Goal: Transaction & Acquisition: Book appointment/travel/reservation

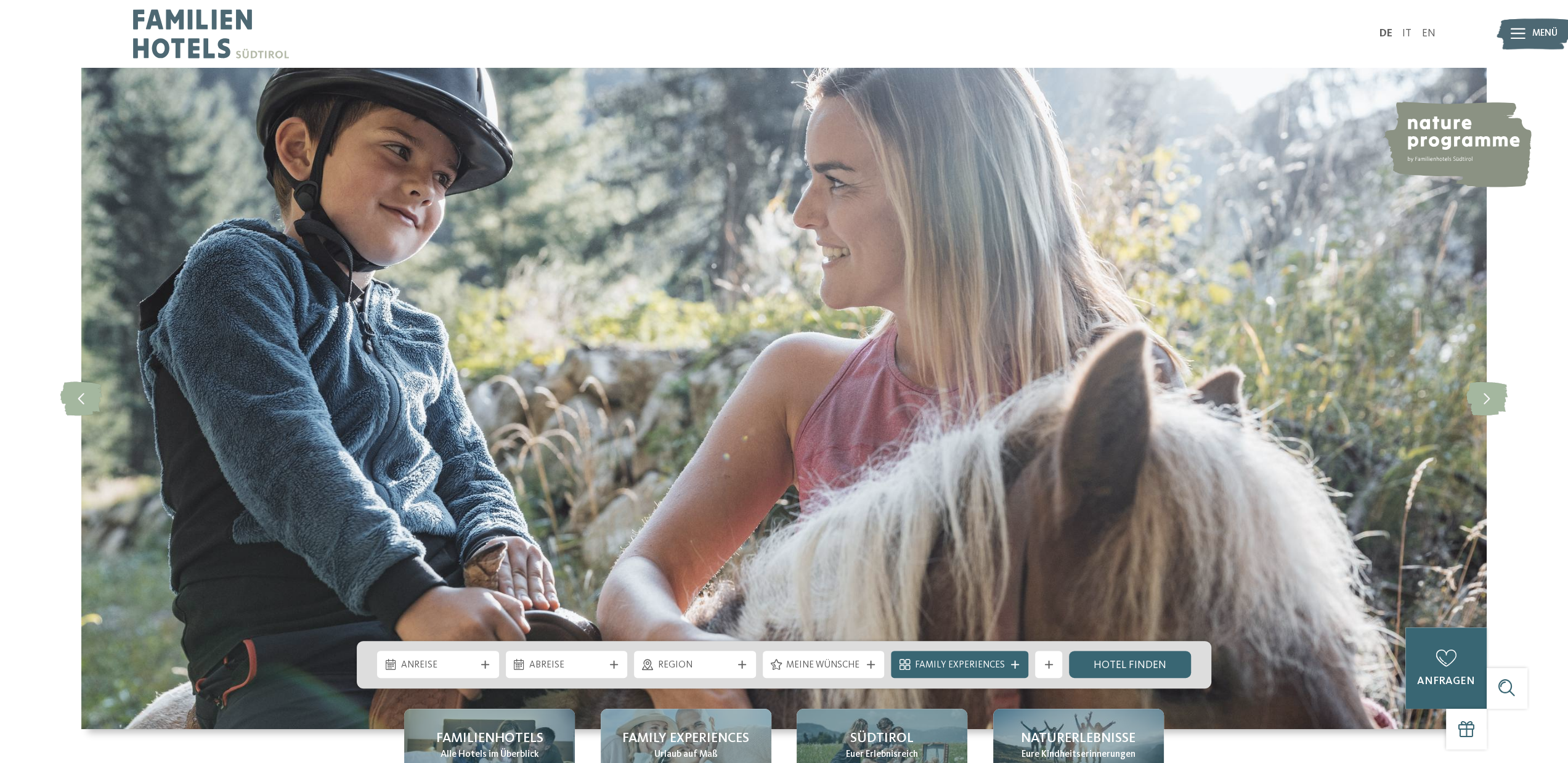
click at [1523, 32] on icon at bounding box center [1518, 34] width 14 height 11
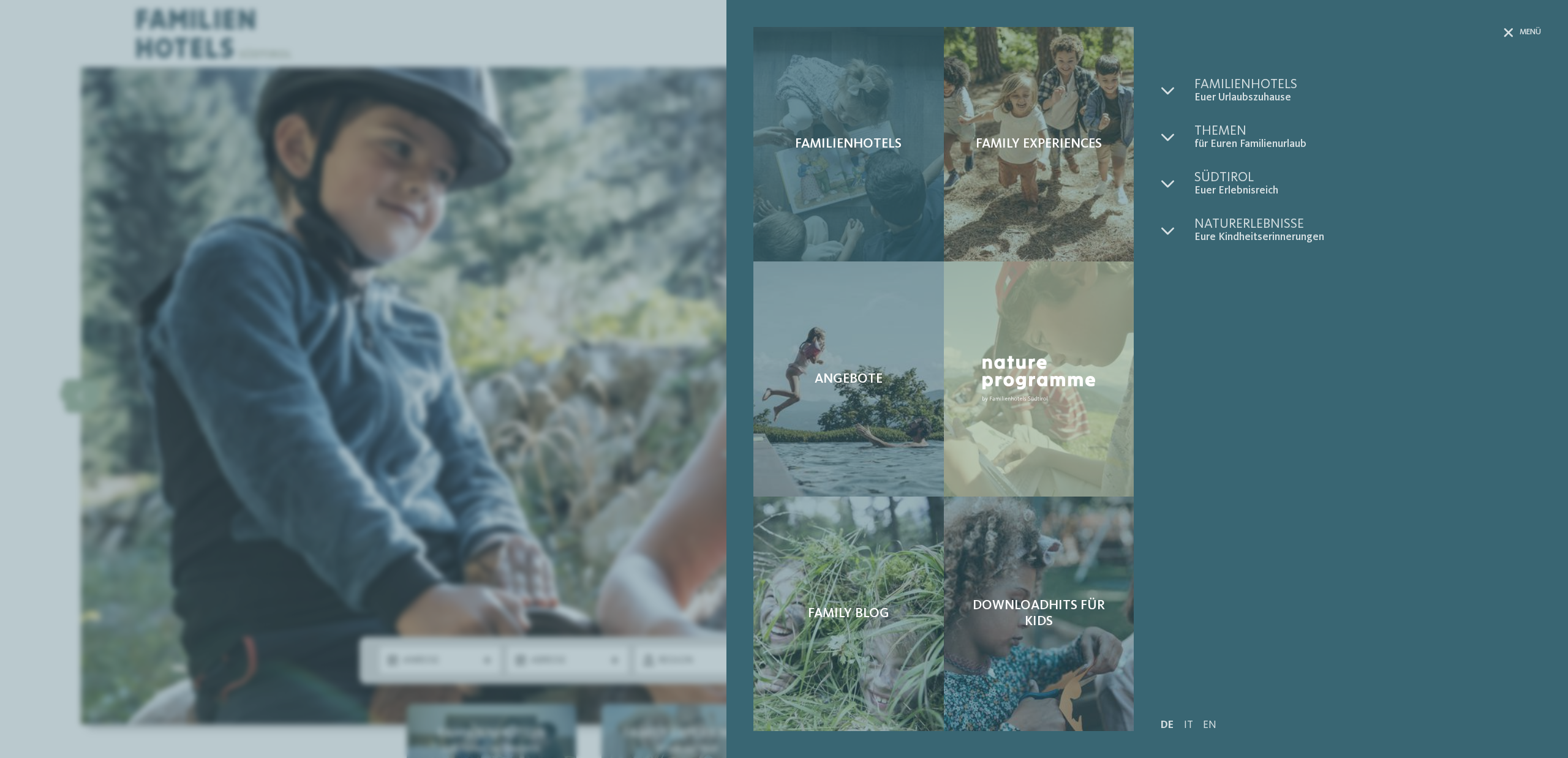
drag, startPoint x: 909, startPoint y: 272, endPoint x: 944, endPoint y: 228, distance: 56.2
click at [909, 272] on div "Angebote" at bounding box center [849, 379] width 190 height 235
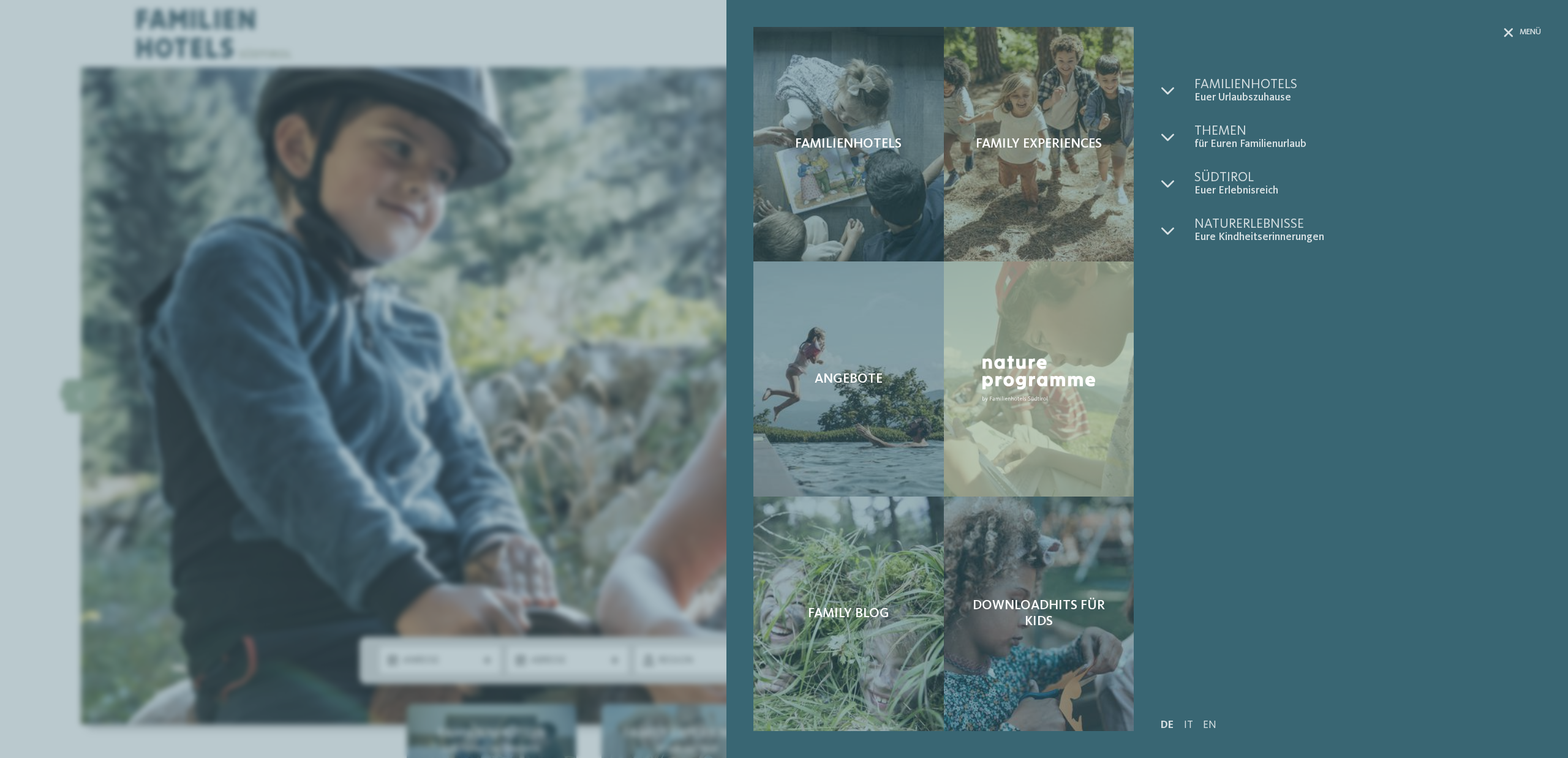
click at [468, 272] on div "Familienhotels Family Experiences Angebote" at bounding box center [784, 379] width 1568 height 758
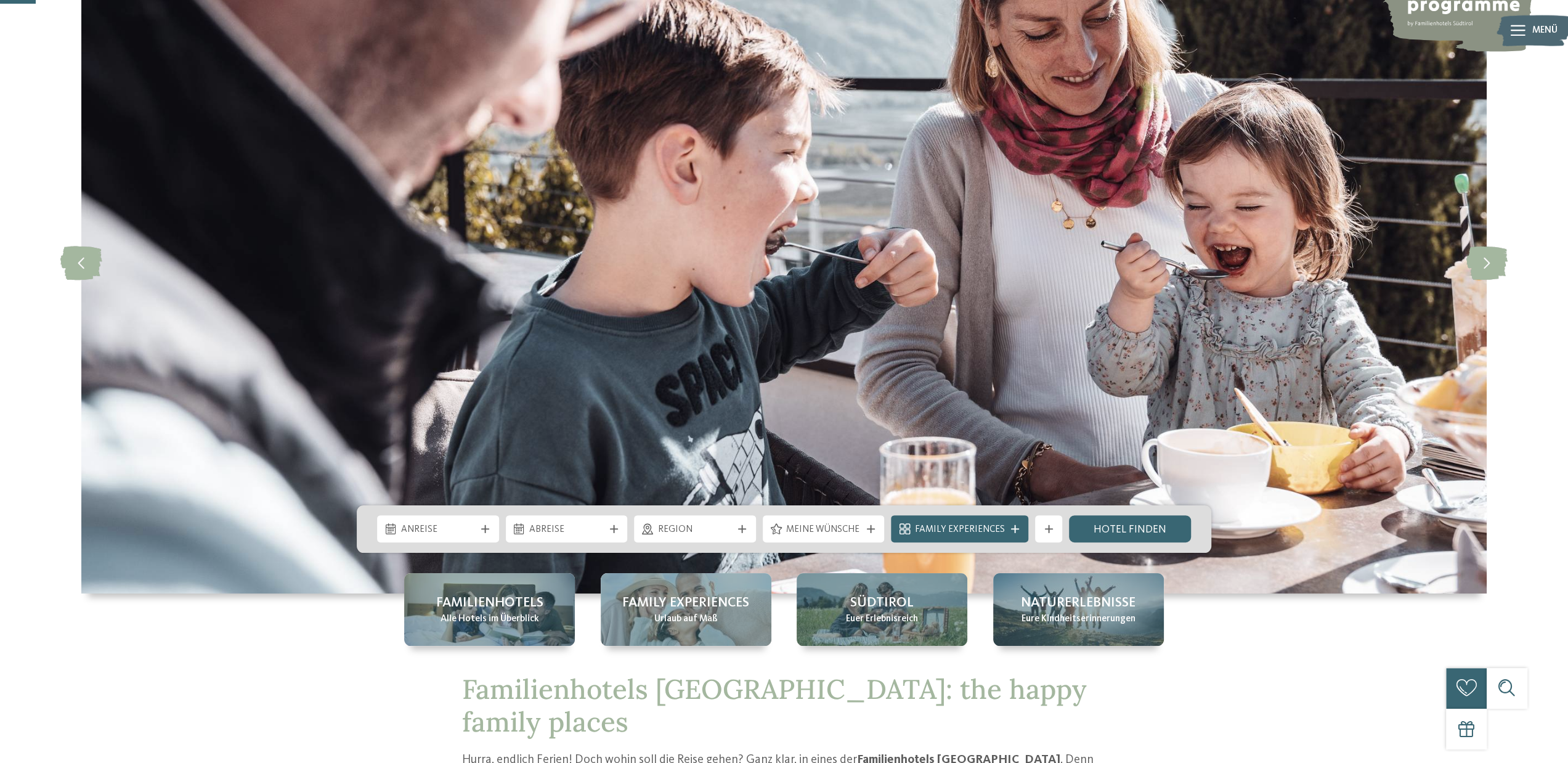
scroll to position [144, 0]
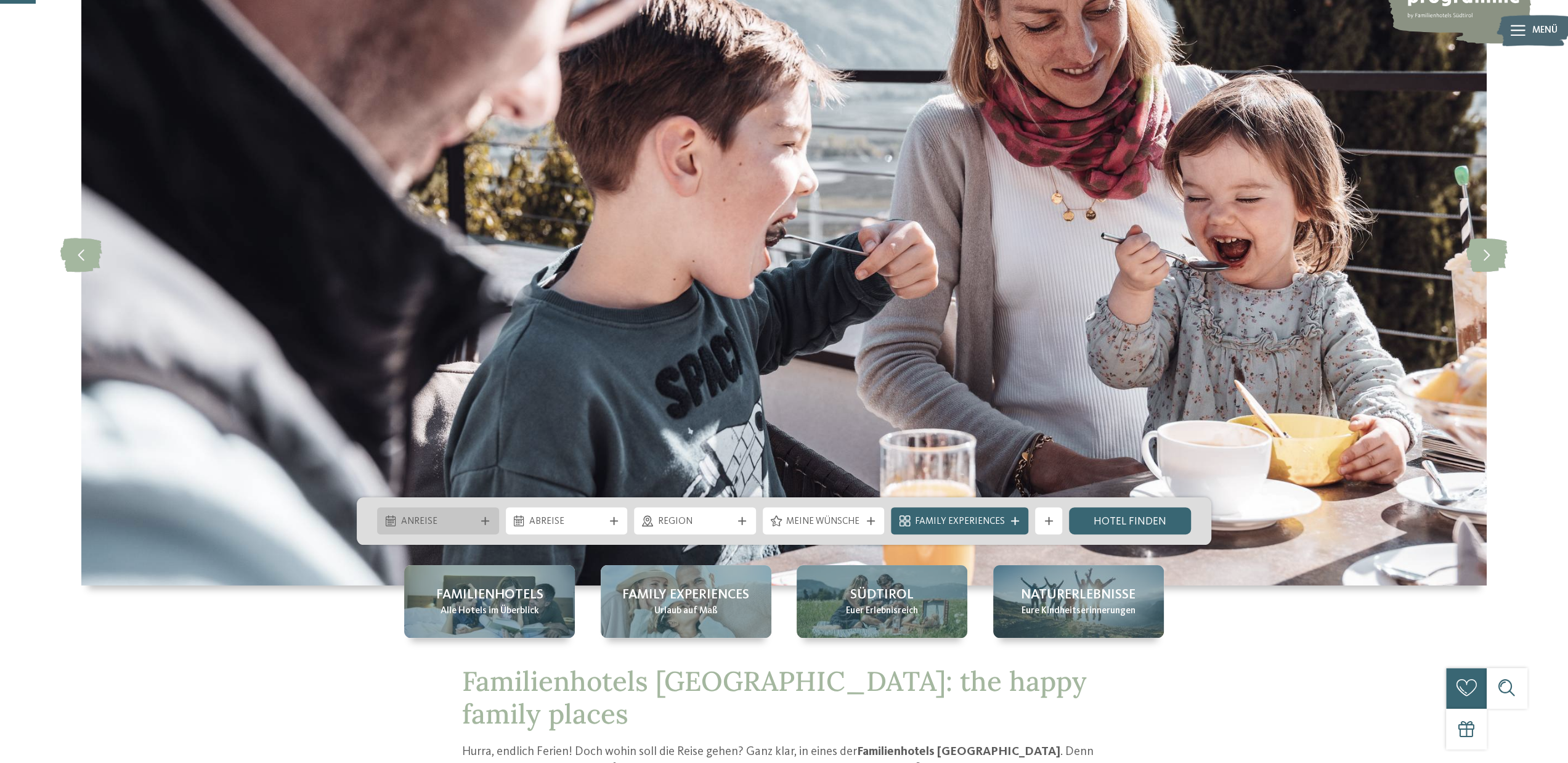
click at [476, 522] on div "Anreise" at bounding box center [437, 521] width 81 height 14
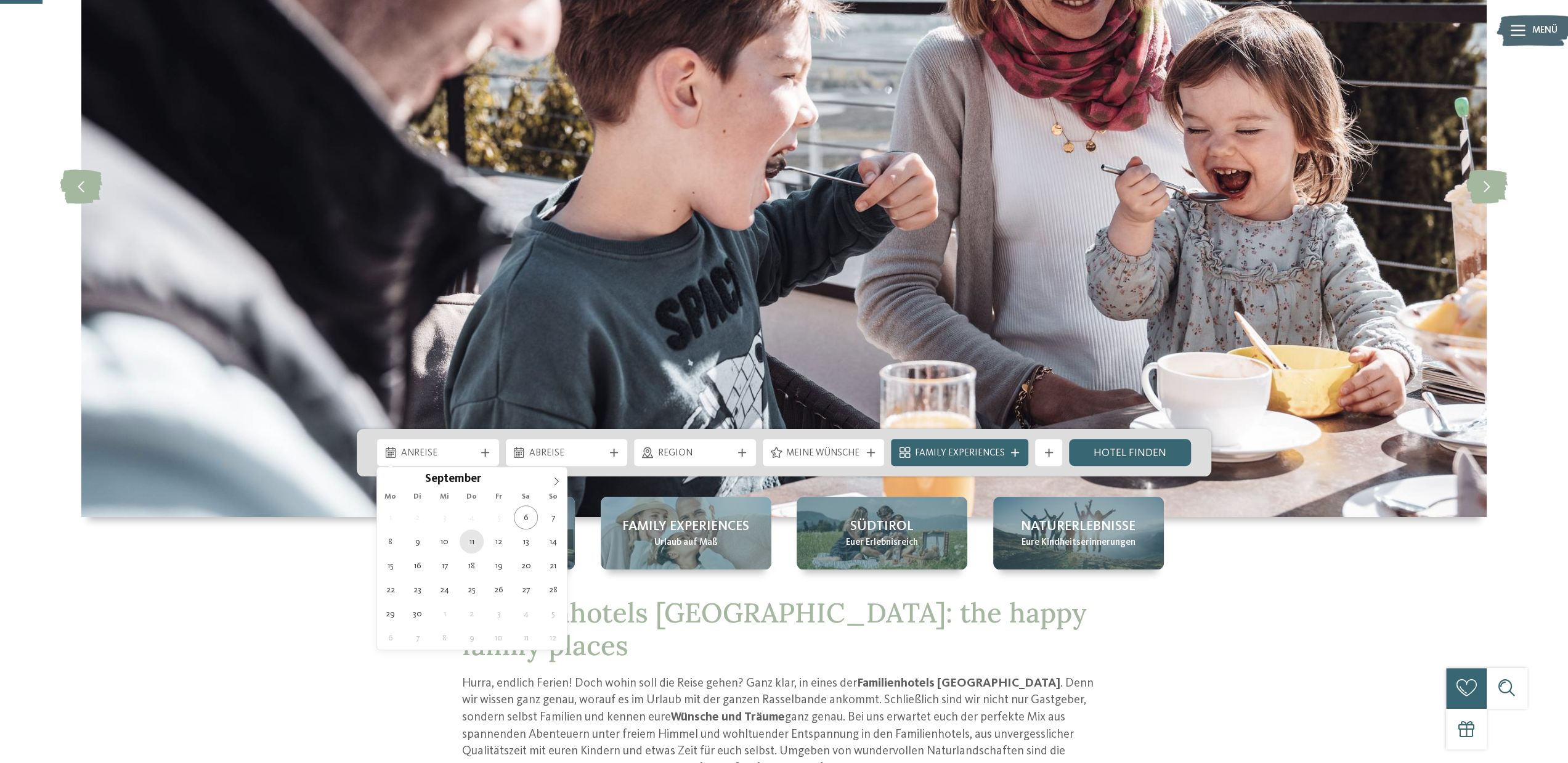
scroll to position [247, 0]
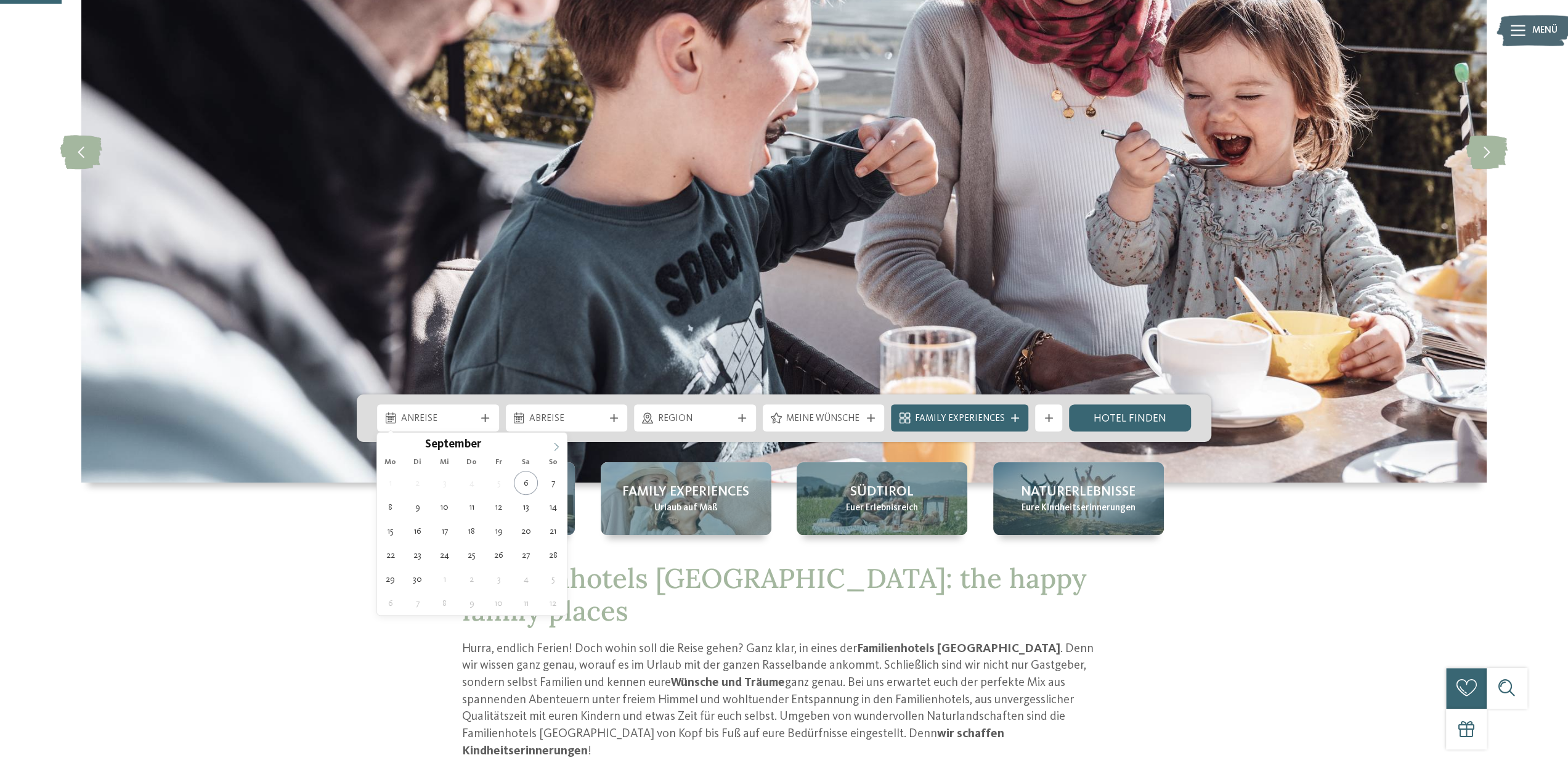
click at [555, 445] on icon at bounding box center [556, 446] width 9 height 9
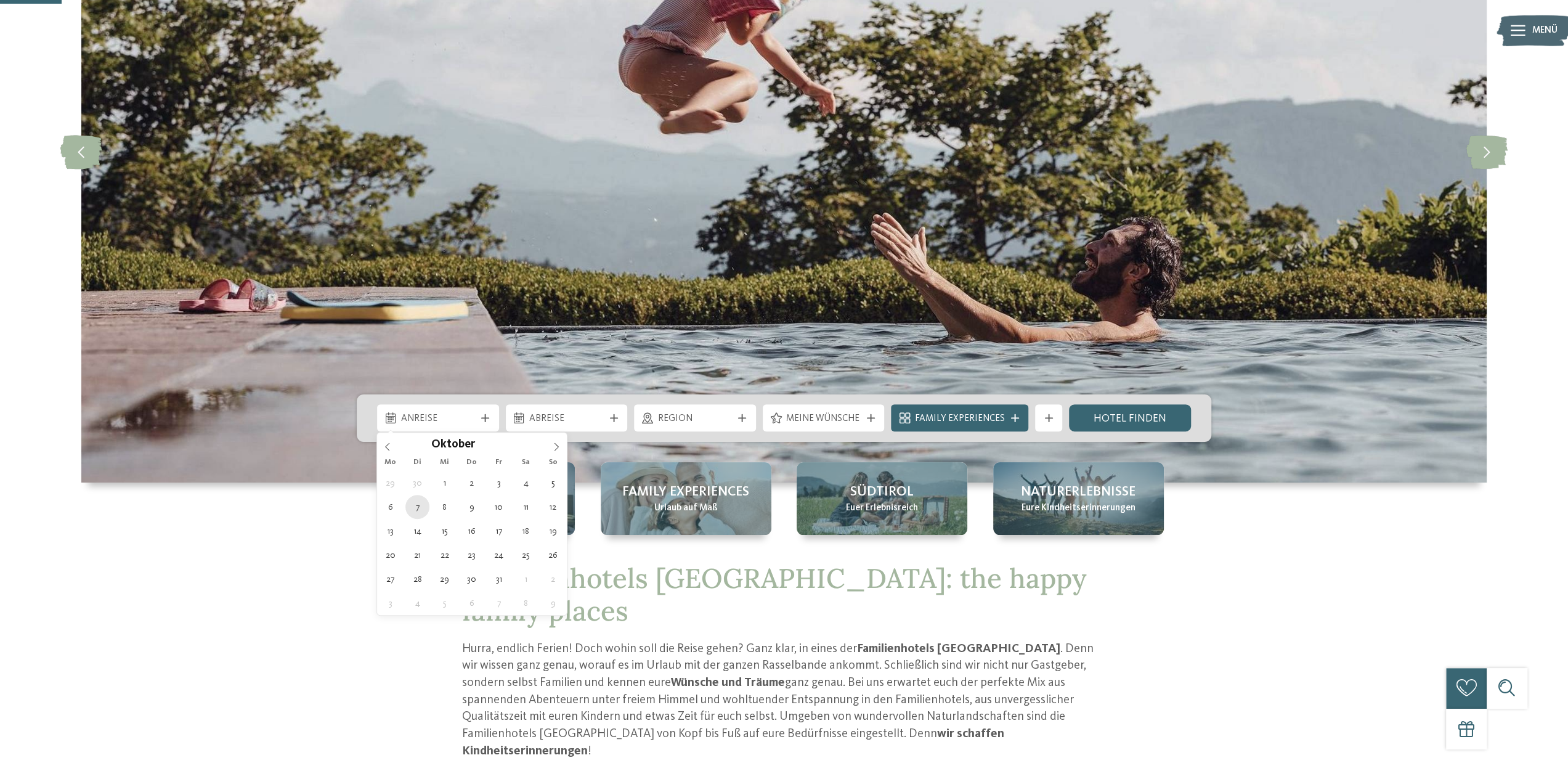
type div "[DATE]"
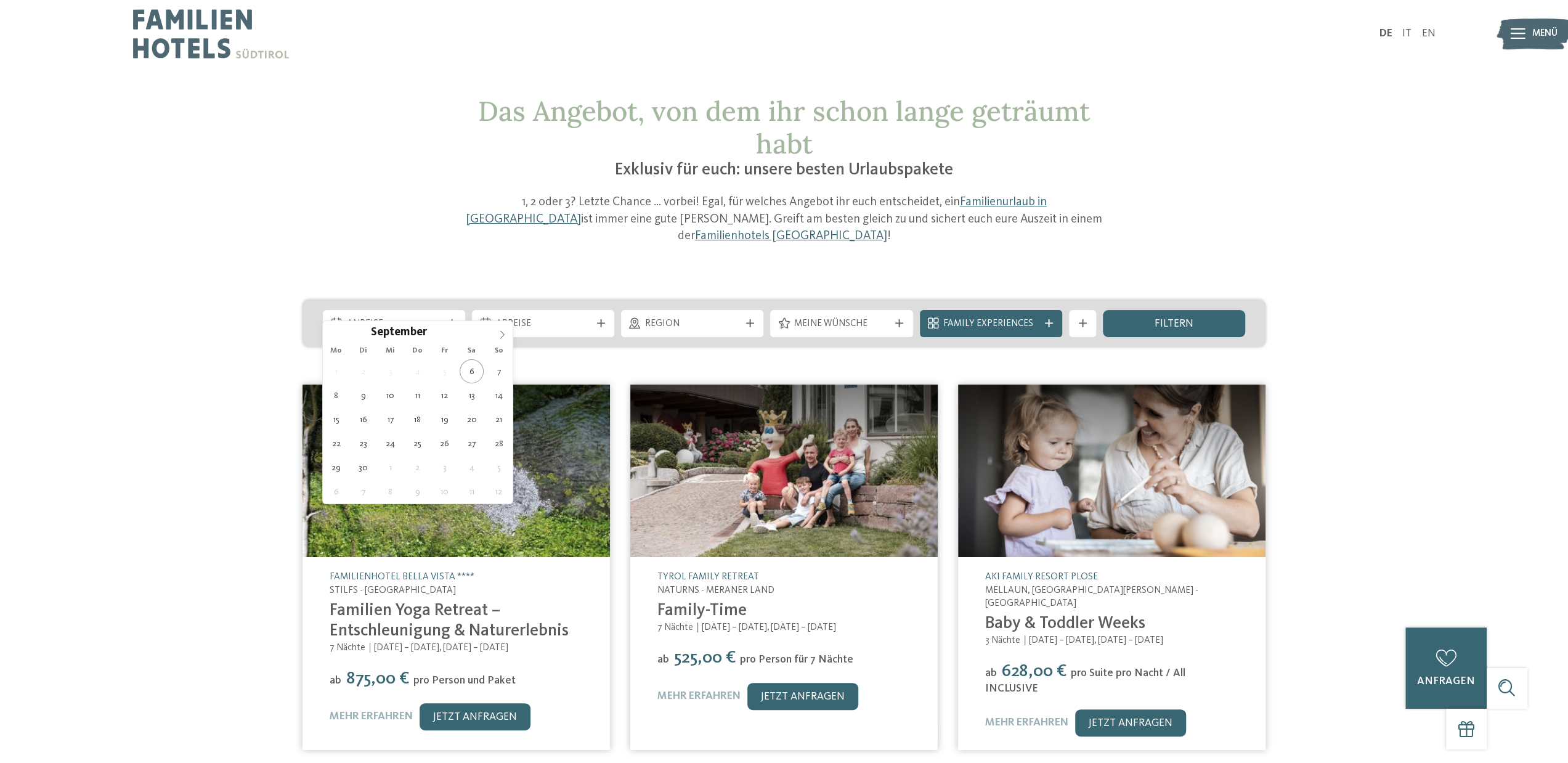
click at [502, 334] on icon at bounding box center [502, 334] width 9 height 9
type div "06.10.2025"
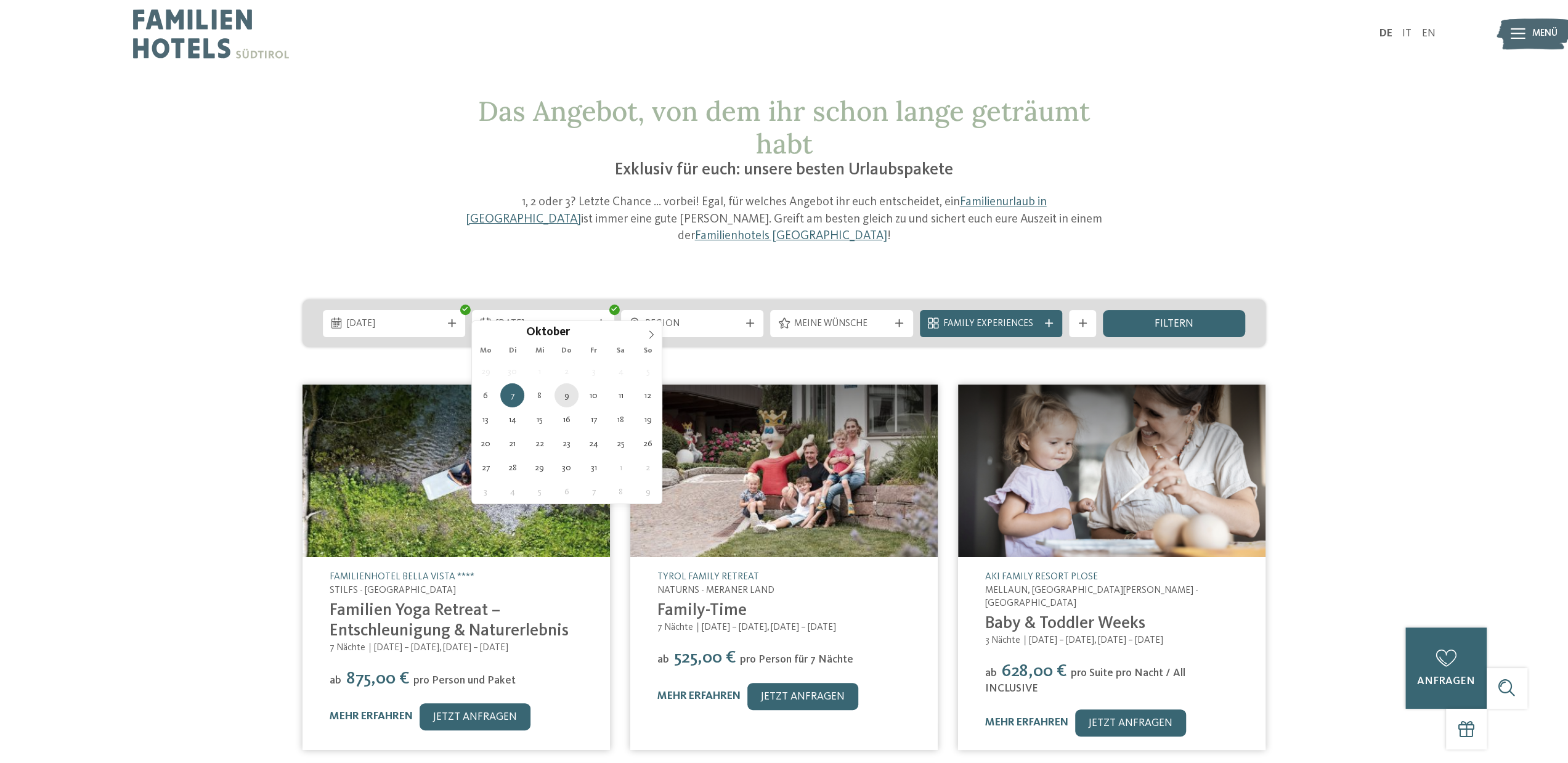
type div "09.10.2025"
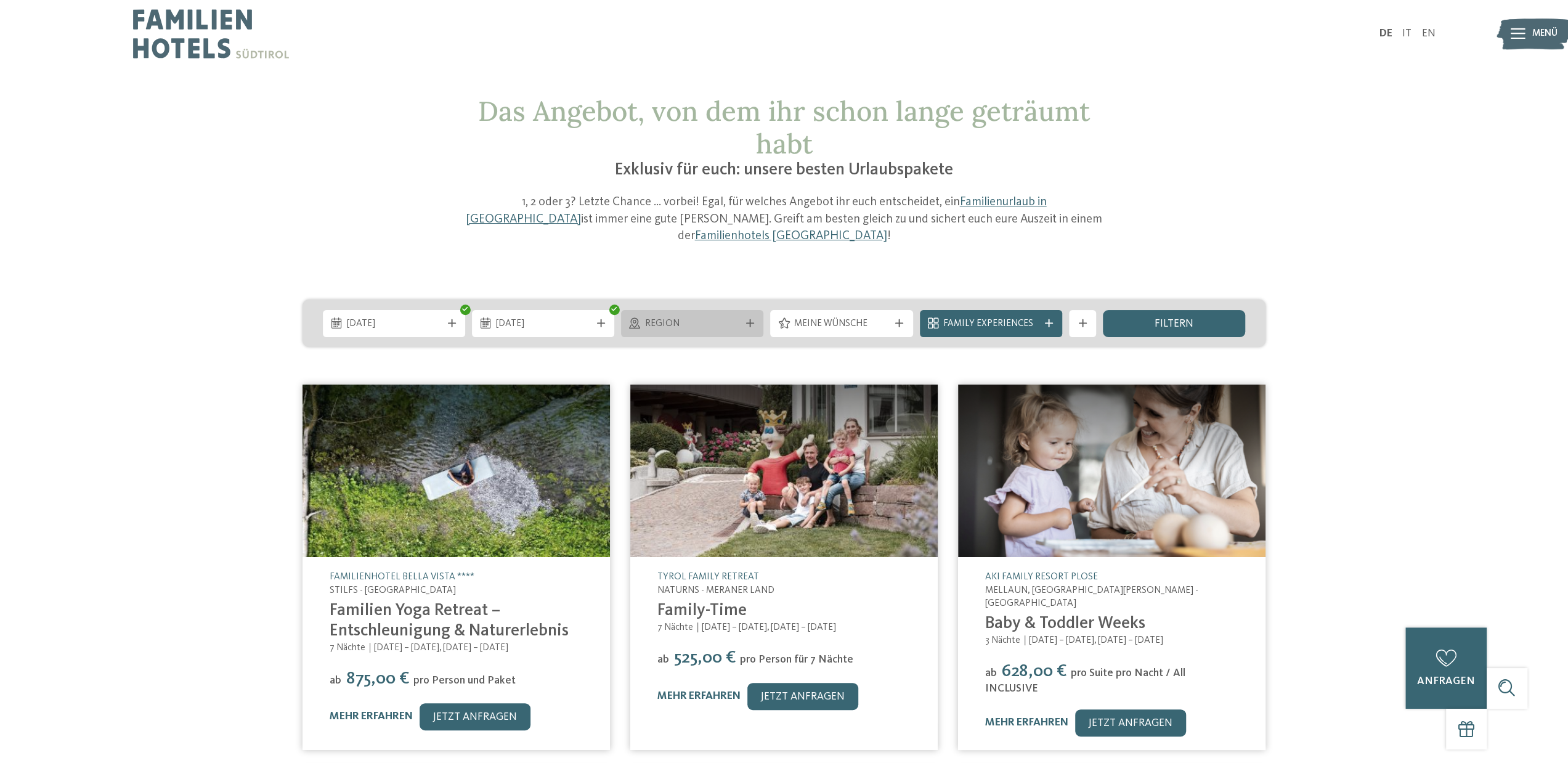
click at [744, 310] on div "Region" at bounding box center [692, 324] width 142 height 27
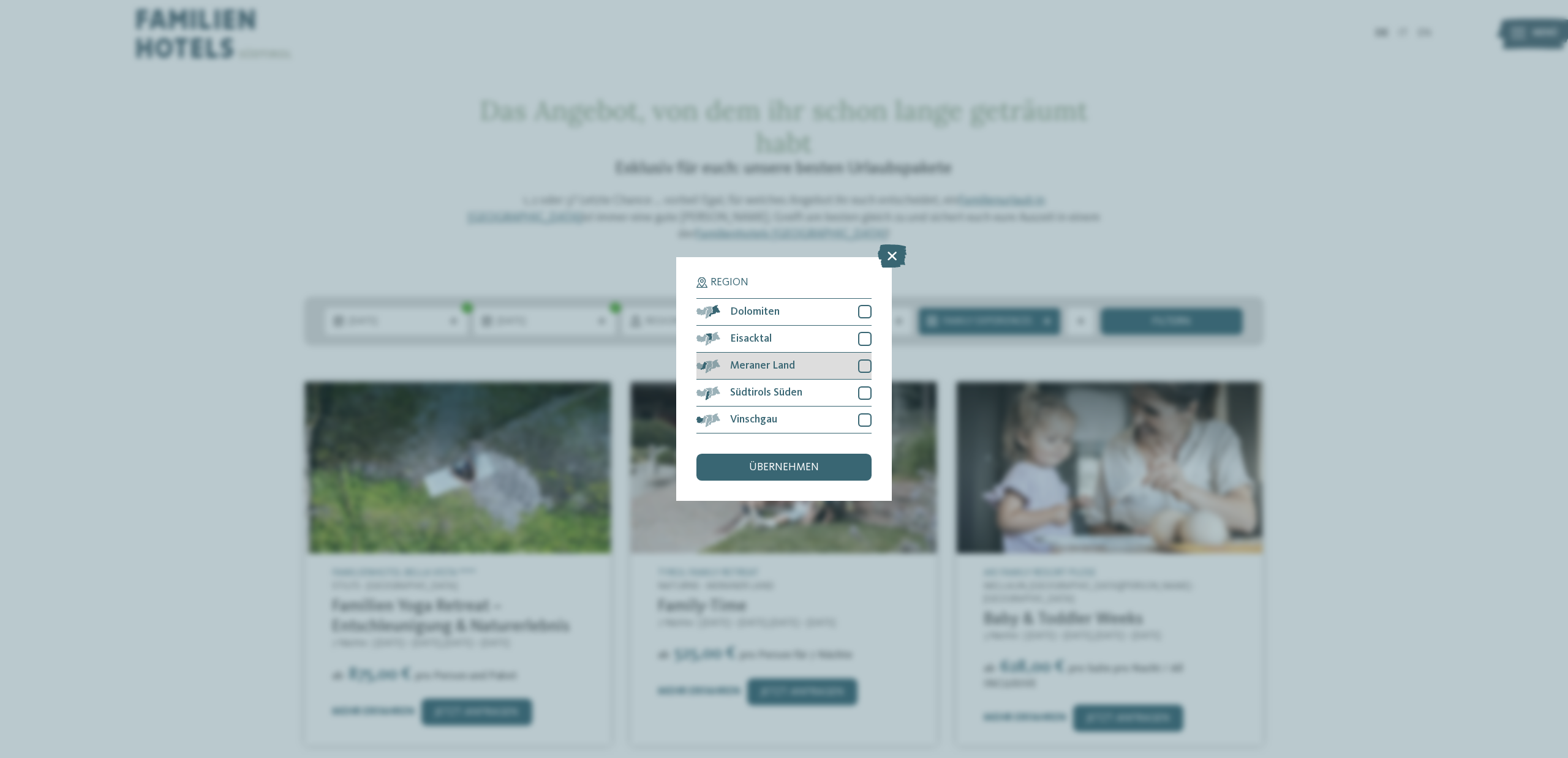
click at [770, 365] on span "Meraner Land" at bounding box center [762, 367] width 65 height 11
click at [869, 416] on div at bounding box center [865, 419] width 14 height 14
click at [765, 466] on span "übernehmen" at bounding box center [784, 468] width 70 height 11
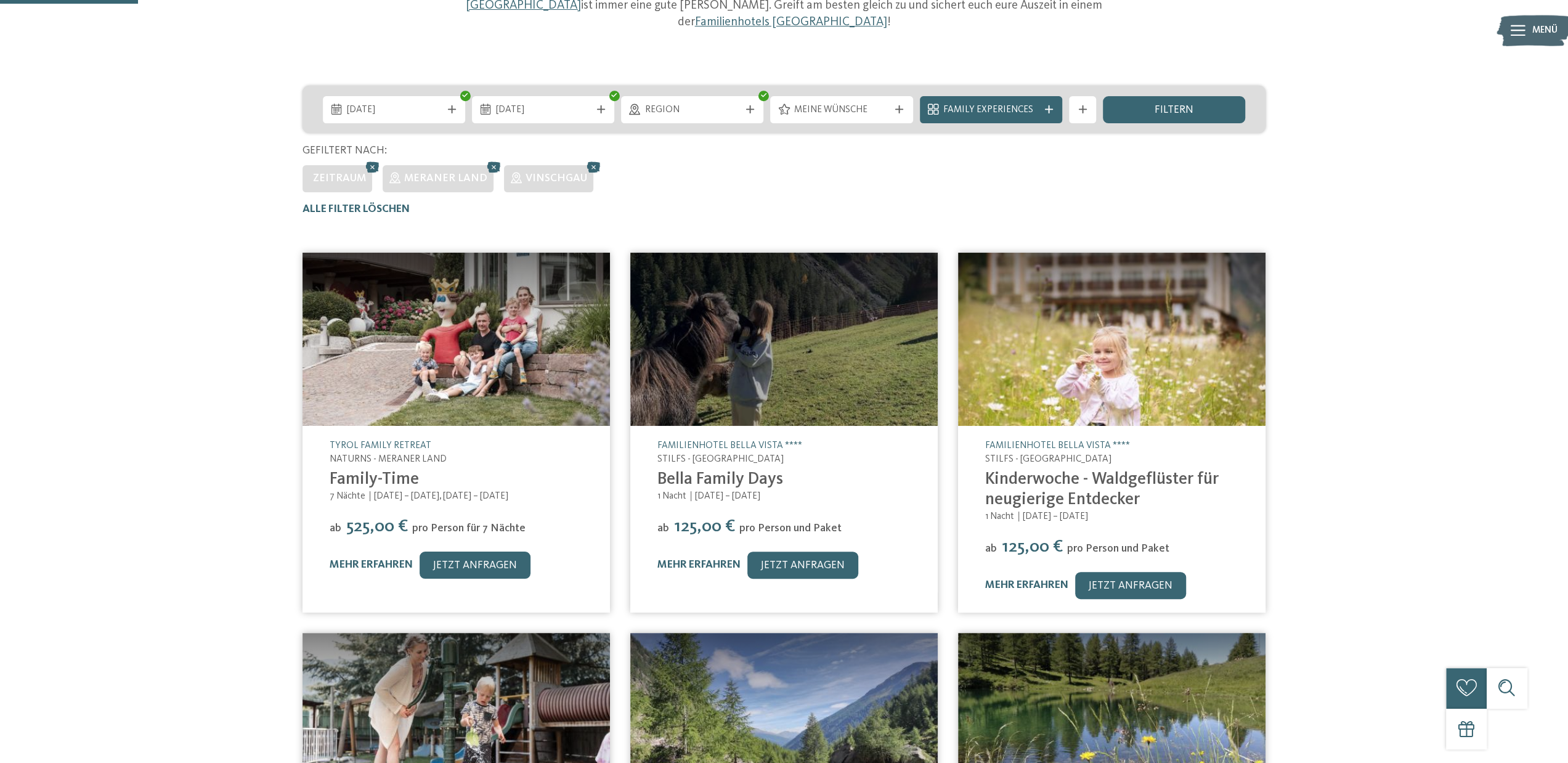
scroll to position [105, 0]
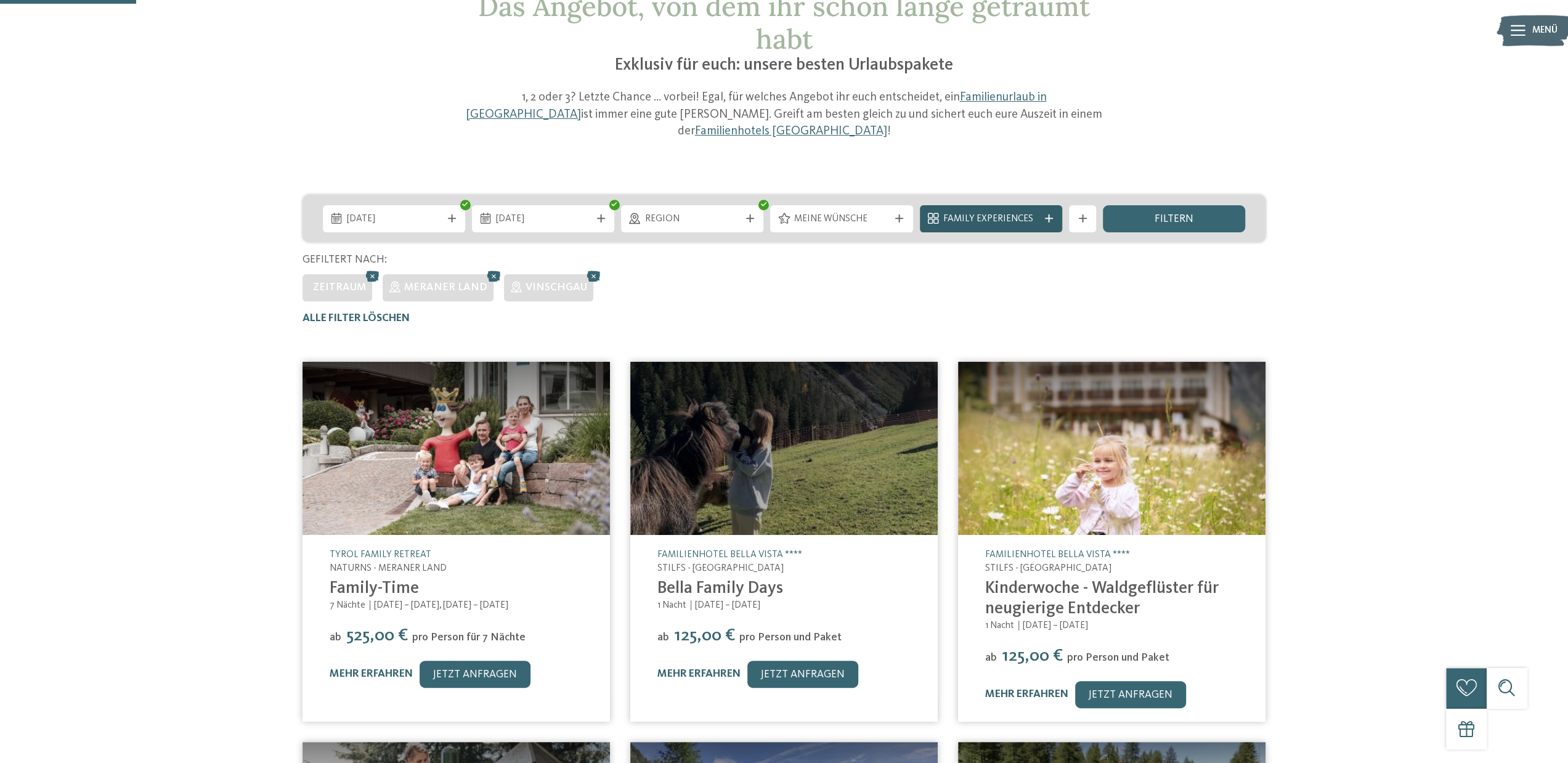
click at [970, 212] on span "Family Experiences" at bounding box center [991, 219] width 95 height 14
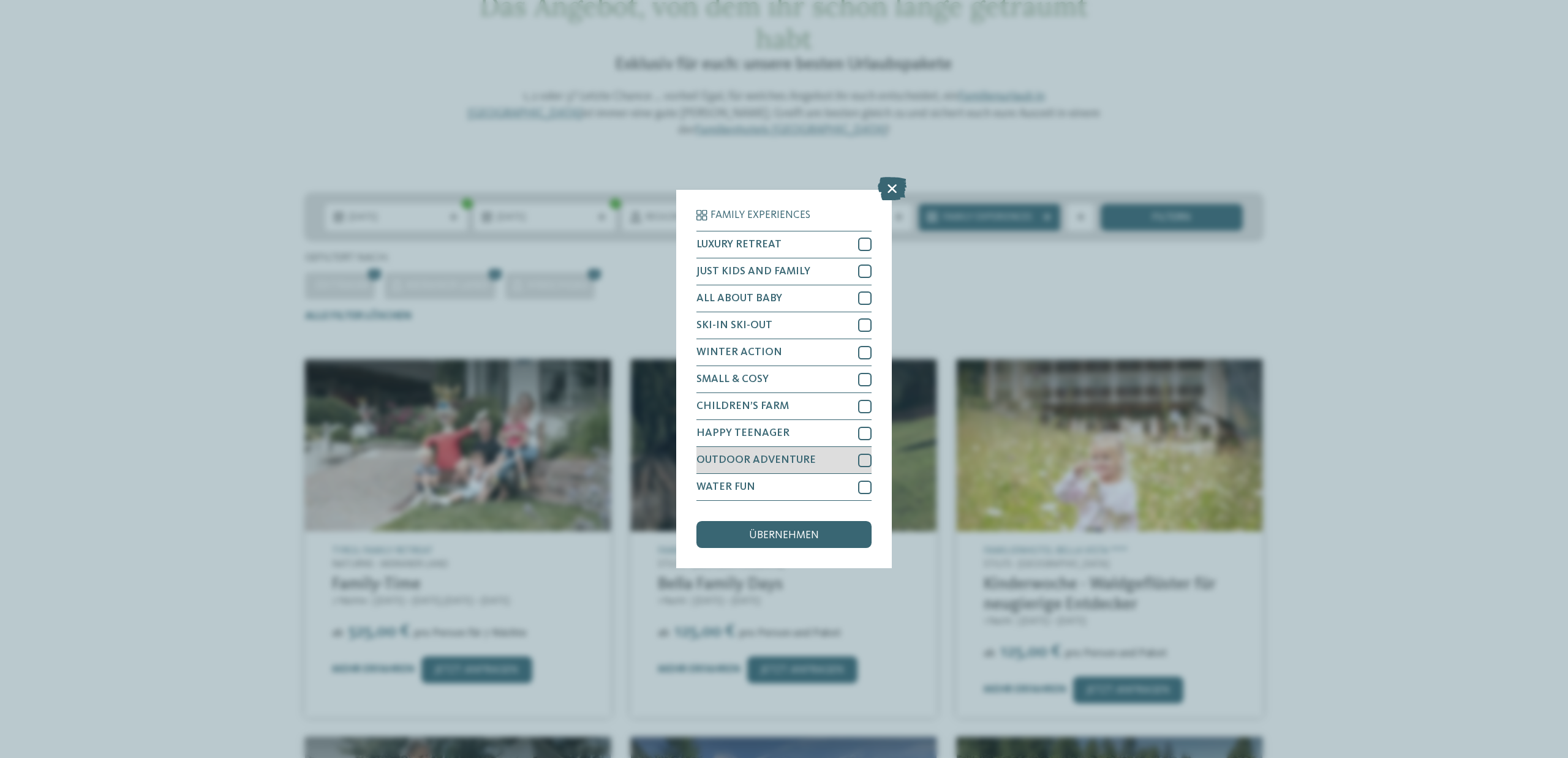
click at [865, 456] on div at bounding box center [865, 460] width 14 height 14
click at [866, 269] on div at bounding box center [865, 271] width 14 height 14
click at [862, 433] on div at bounding box center [865, 433] width 14 height 14
click at [867, 491] on div at bounding box center [865, 487] width 14 height 14
click at [792, 532] on span "übernehmen" at bounding box center [784, 536] width 70 height 11
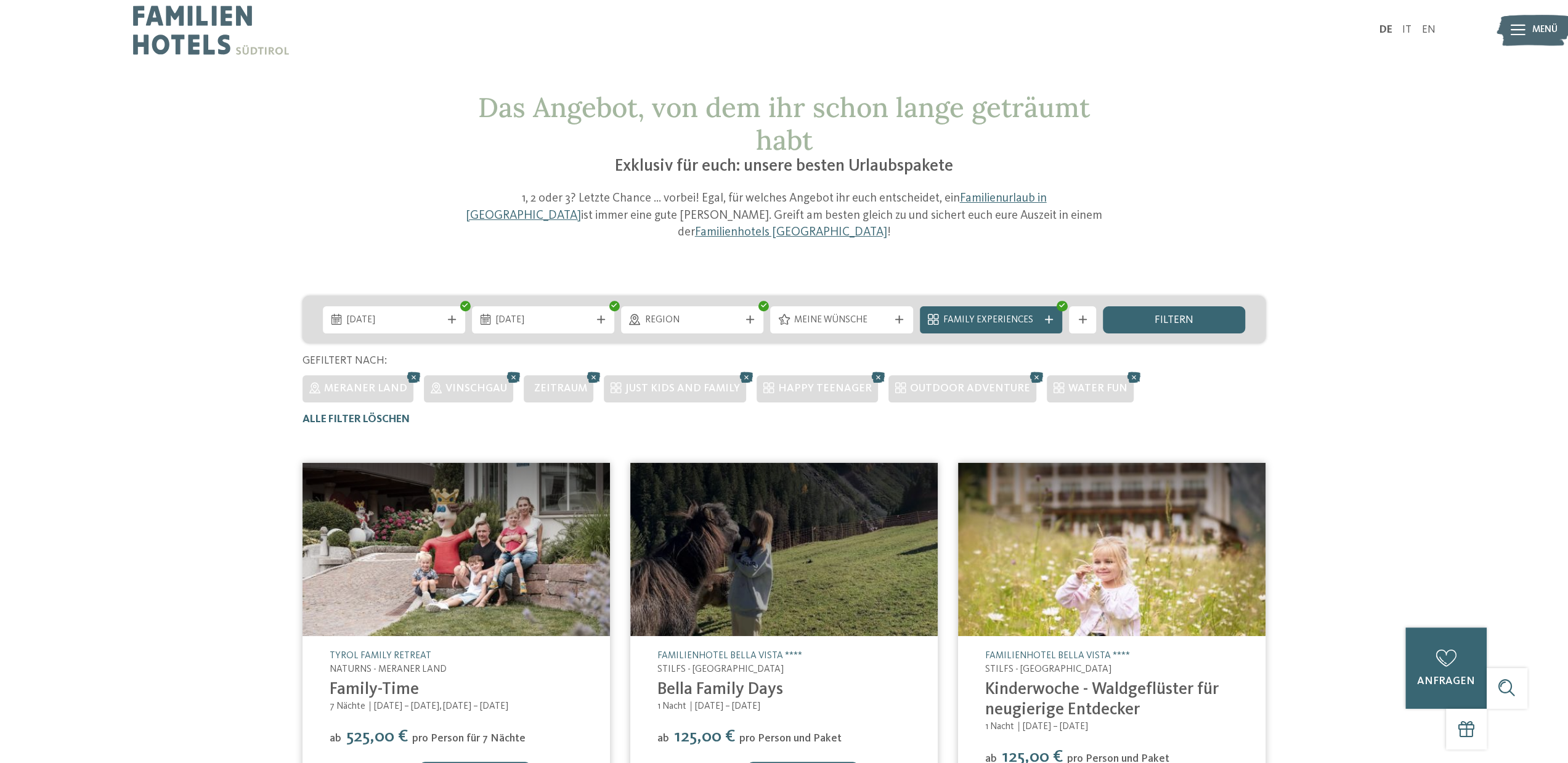
scroll to position [0, 0]
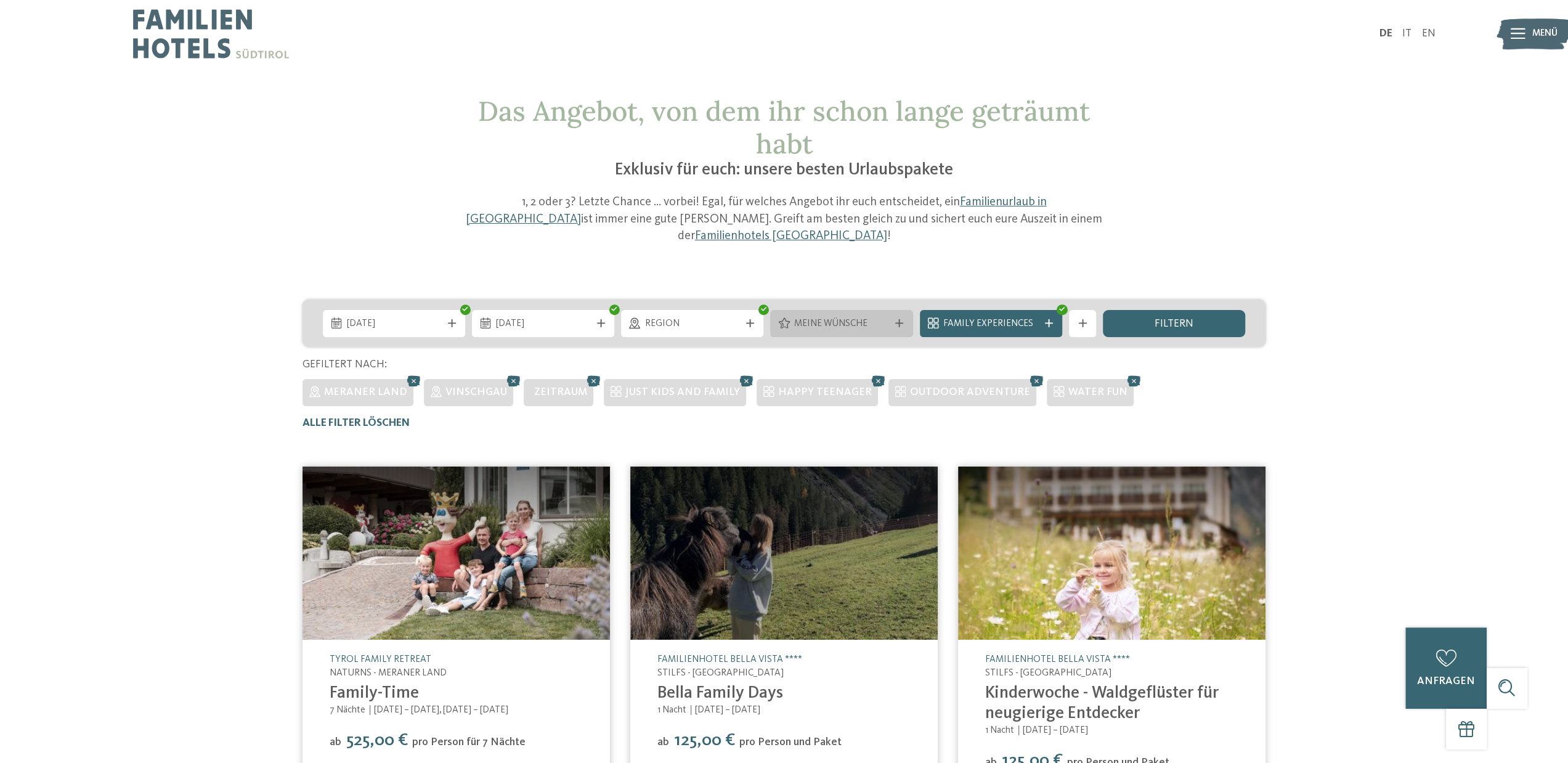
click at [854, 318] on span "Meine Wünsche" at bounding box center [841, 324] width 95 height 14
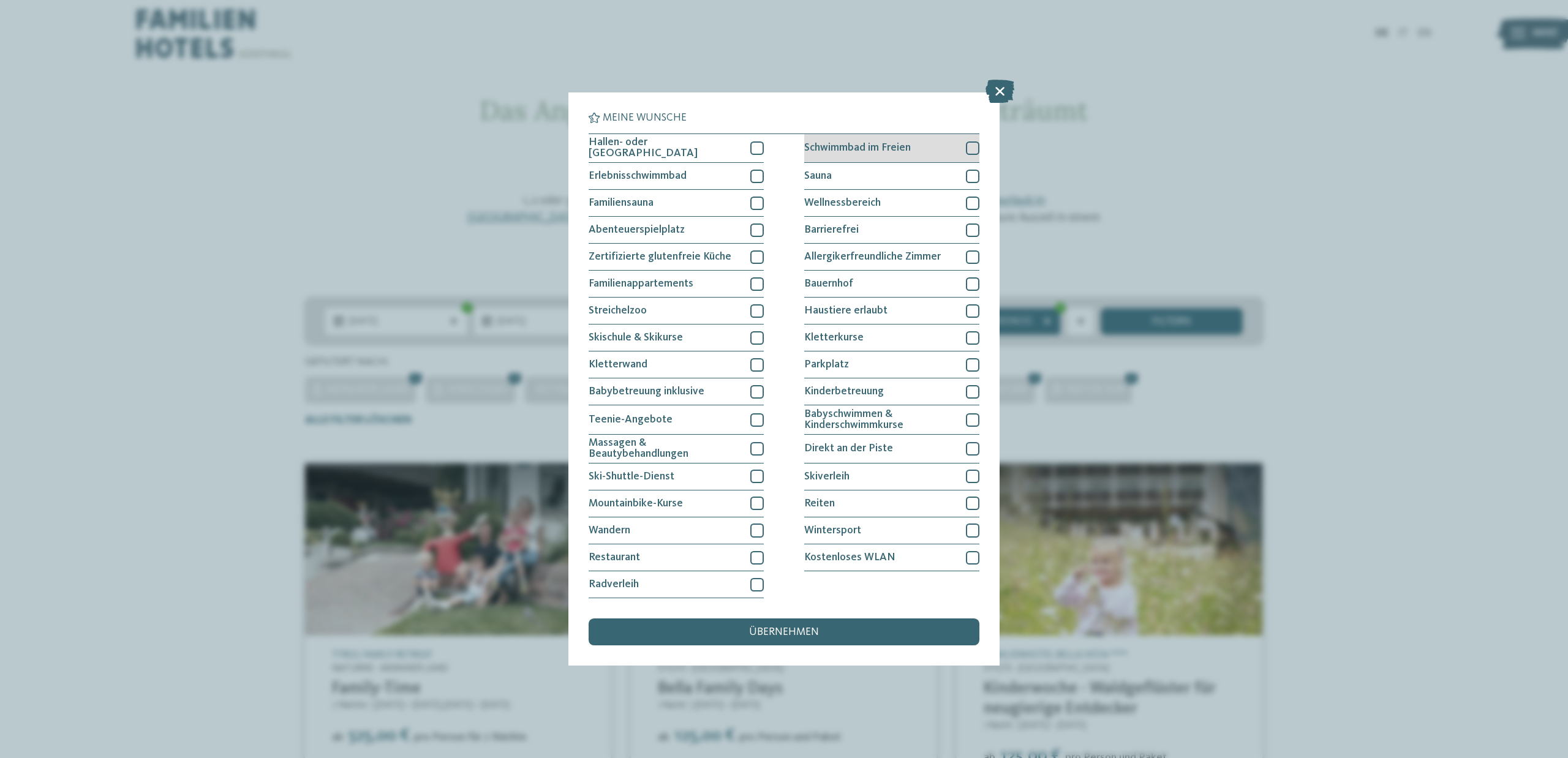
click at [976, 147] on div at bounding box center [973, 148] width 14 height 14
click at [754, 151] on div at bounding box center [757, 148] width 14 height 14
click at [753, 531] on div at bounding box center [757, 530] width 14 height 14
click at [757, 589] on div at bounding box center [757, 585] width 14 height 14
click at [822, 631] on div "übernehmen" at bounding box center [784, 632] width 391 height 27
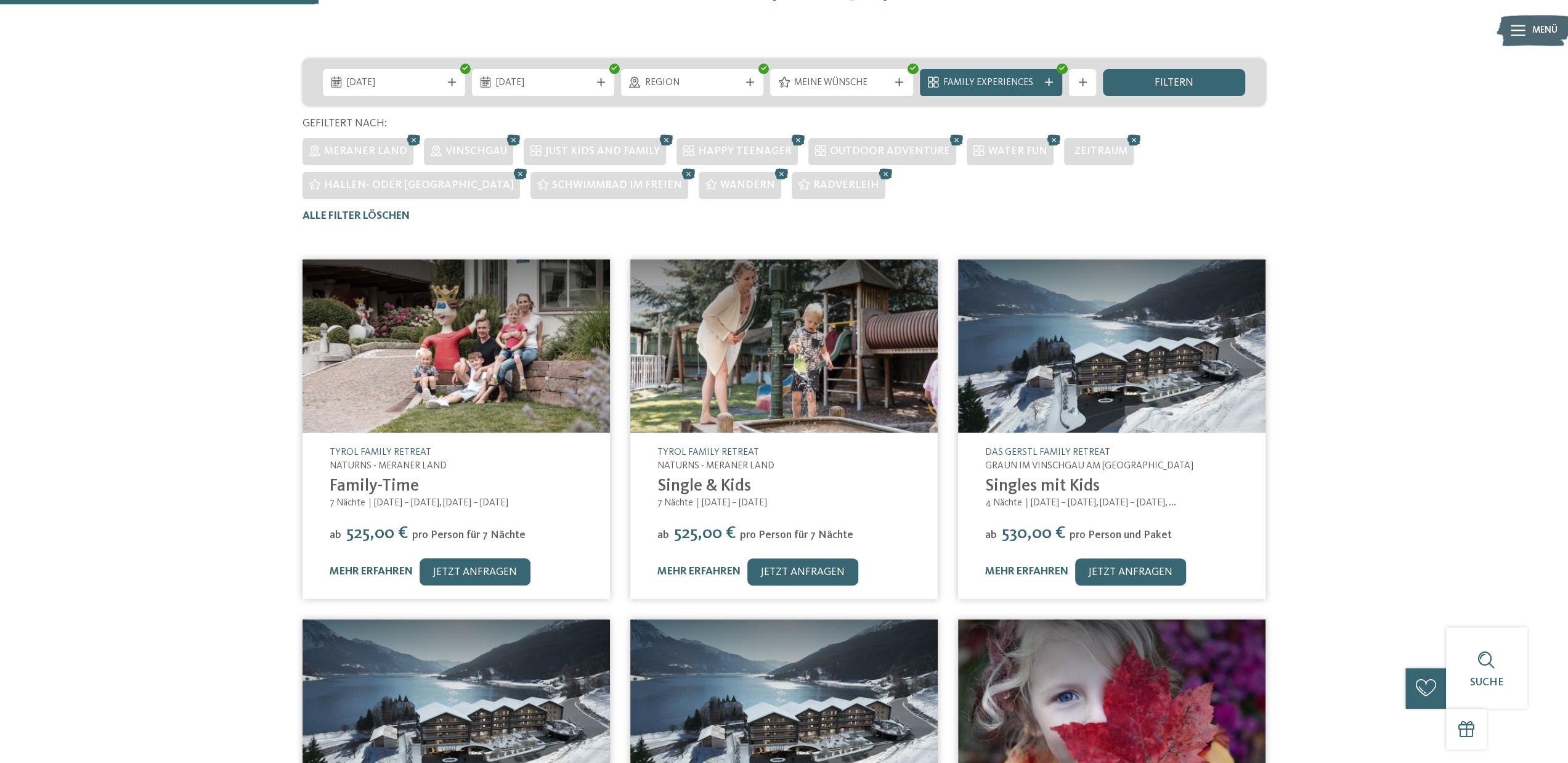
scroll to position [97, 0]
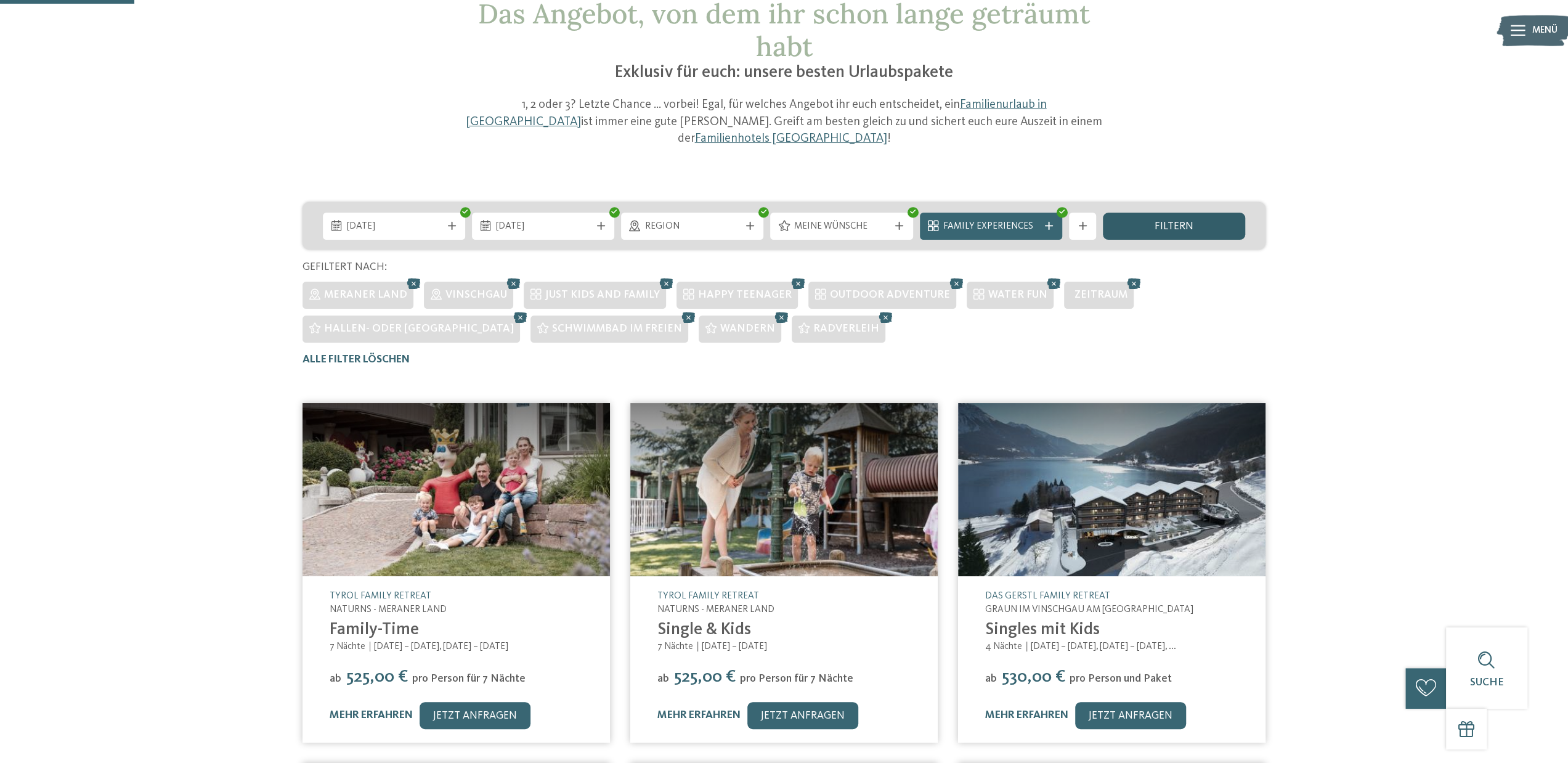
click at [1192, 221] on span "filtern" at bounding box center [1174, 227] width 39 height 11
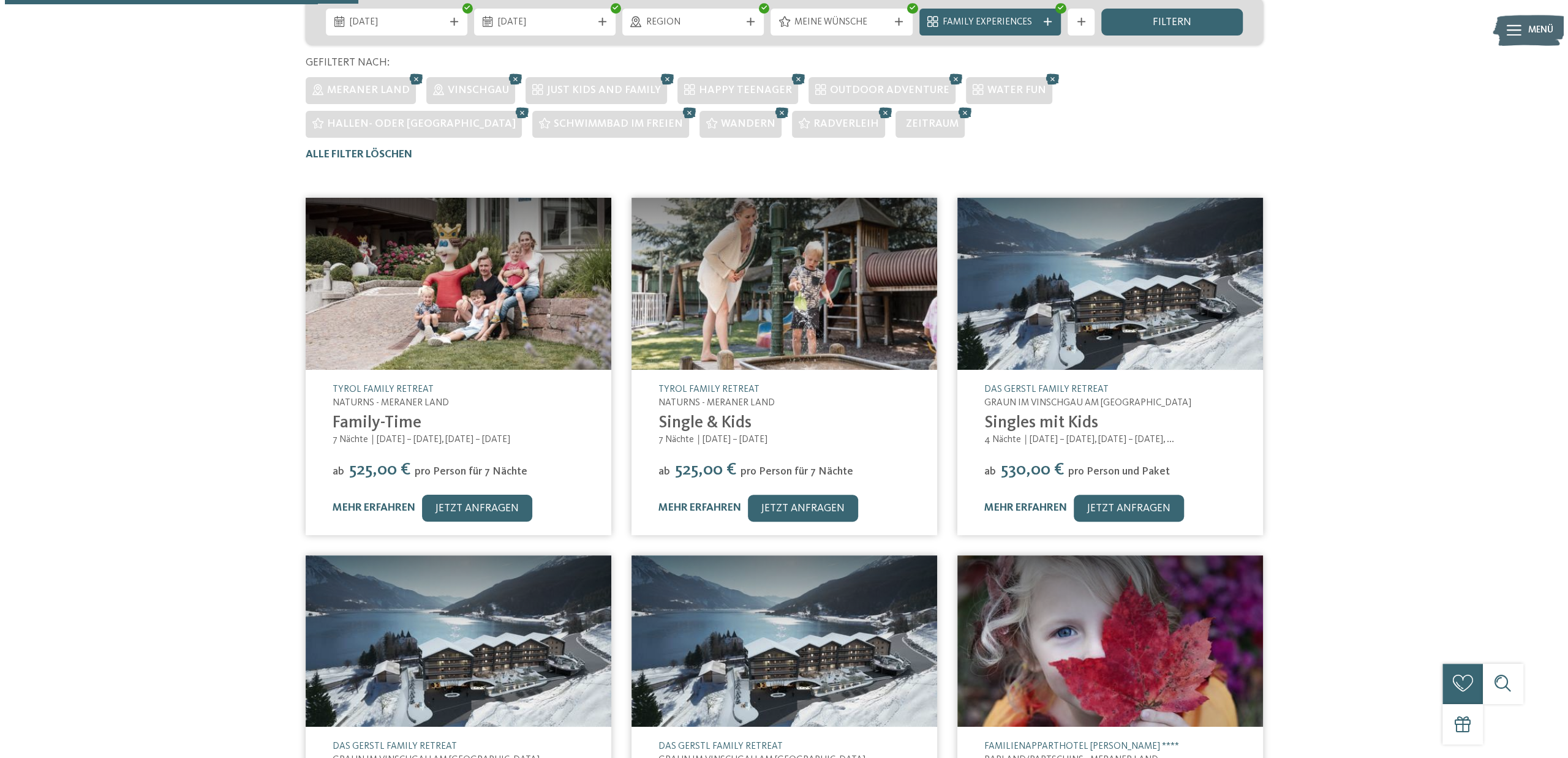
scroll to position [306, 0]
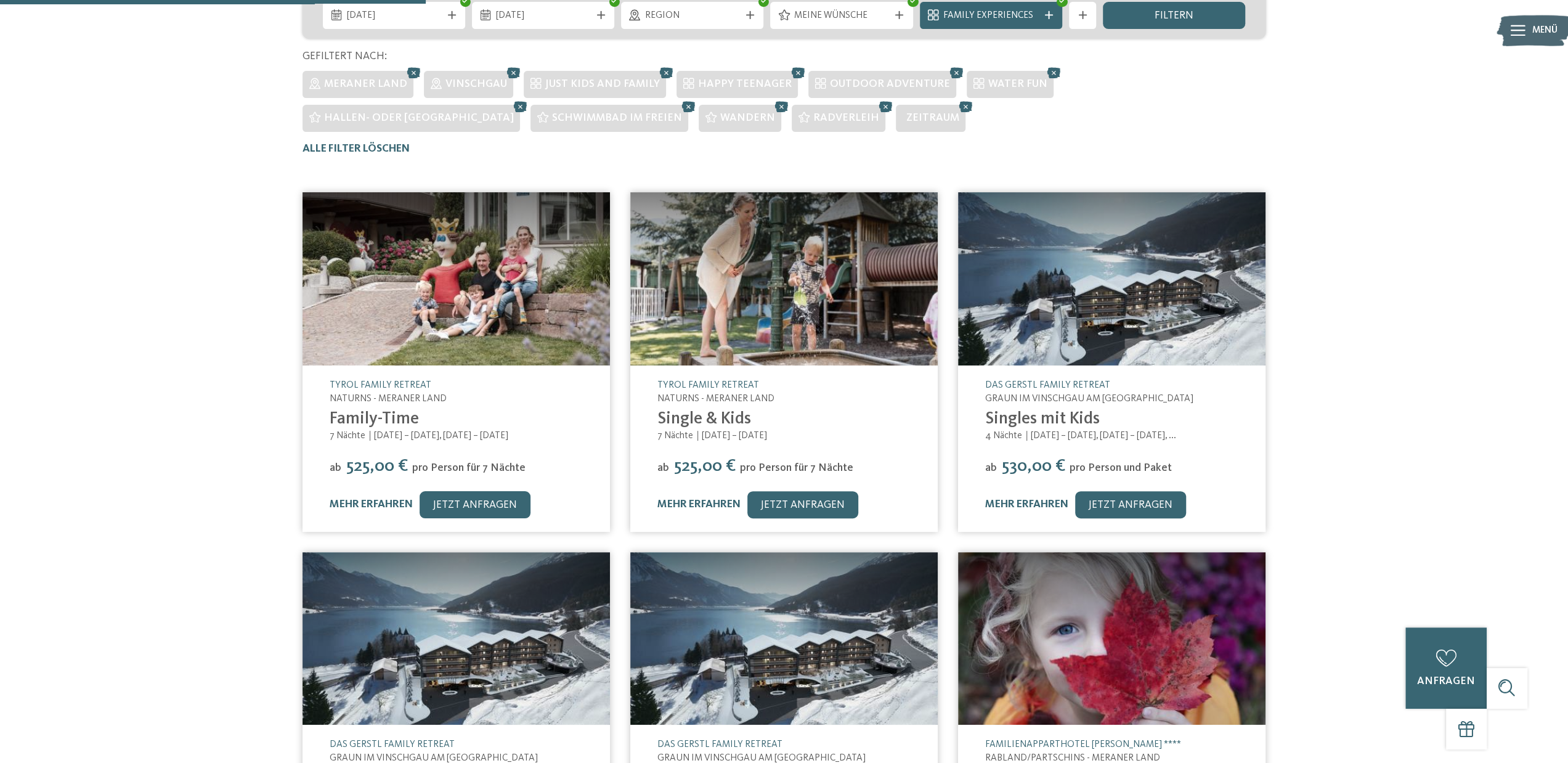
click at [419, 268] on img at bounding box center [456, 278] width 308 height 173
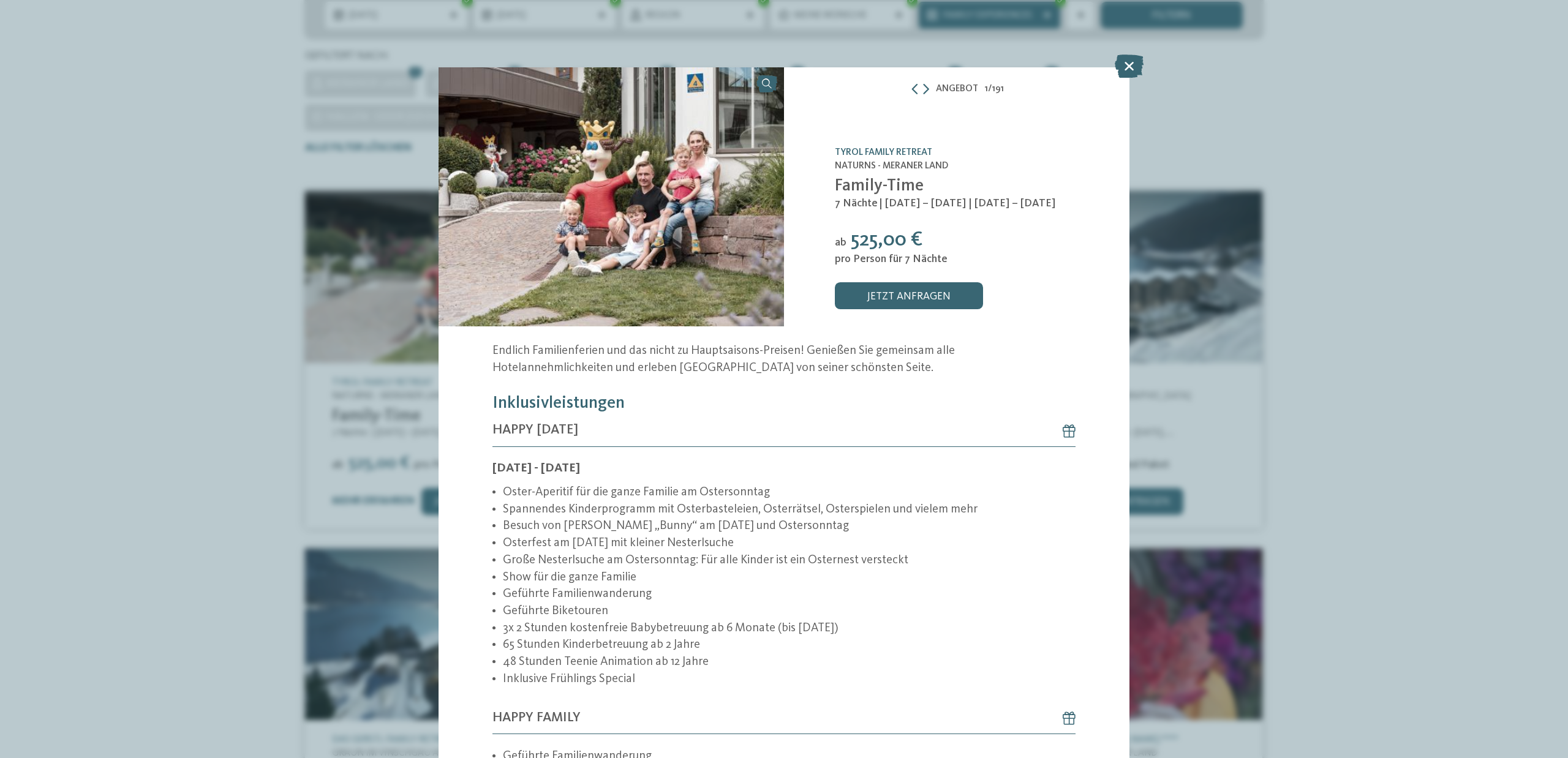
click at [658, 157] on img at bounding box center [611, 196] width 345 height 259
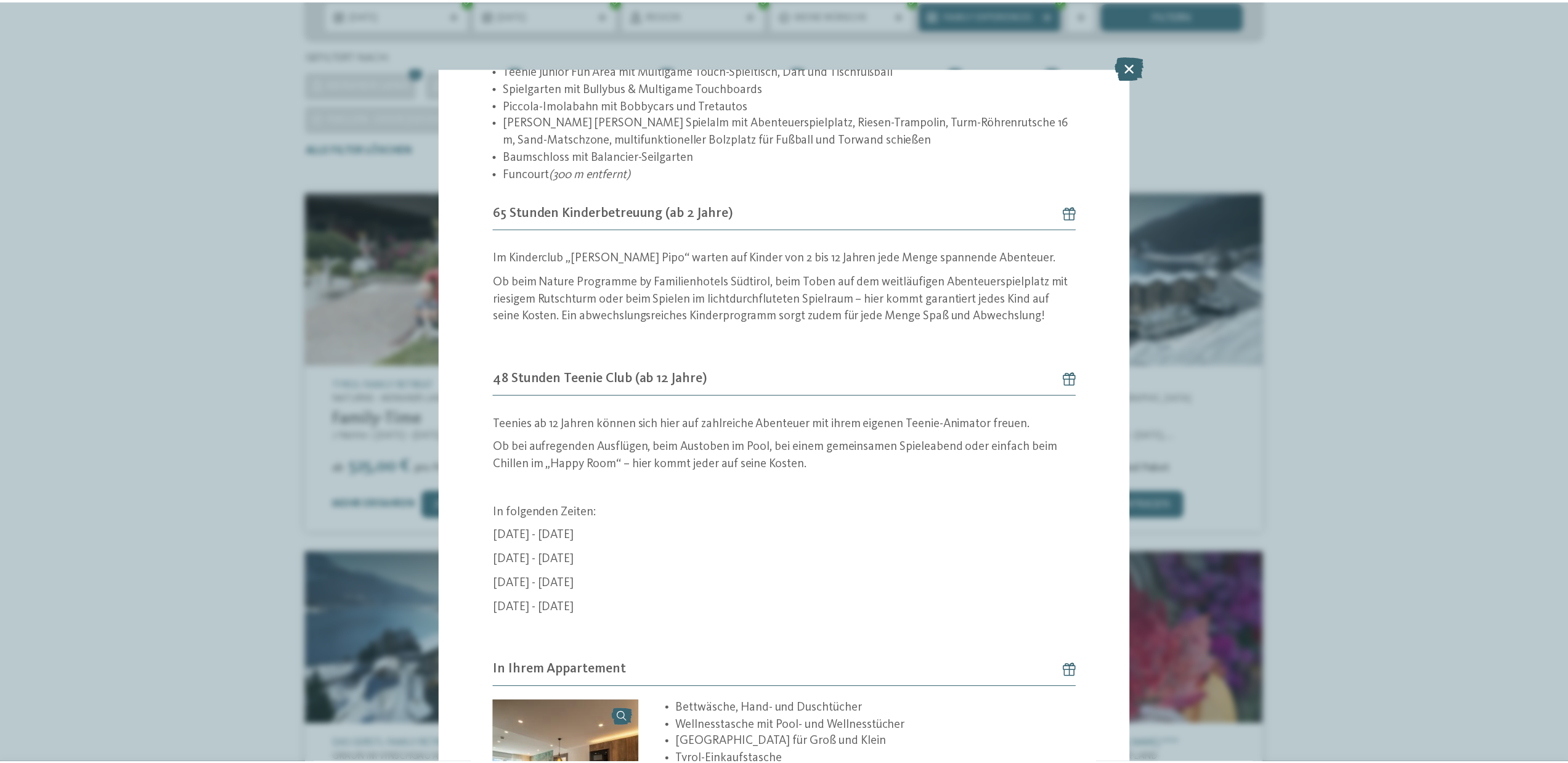
scroll to position [2198, 0]
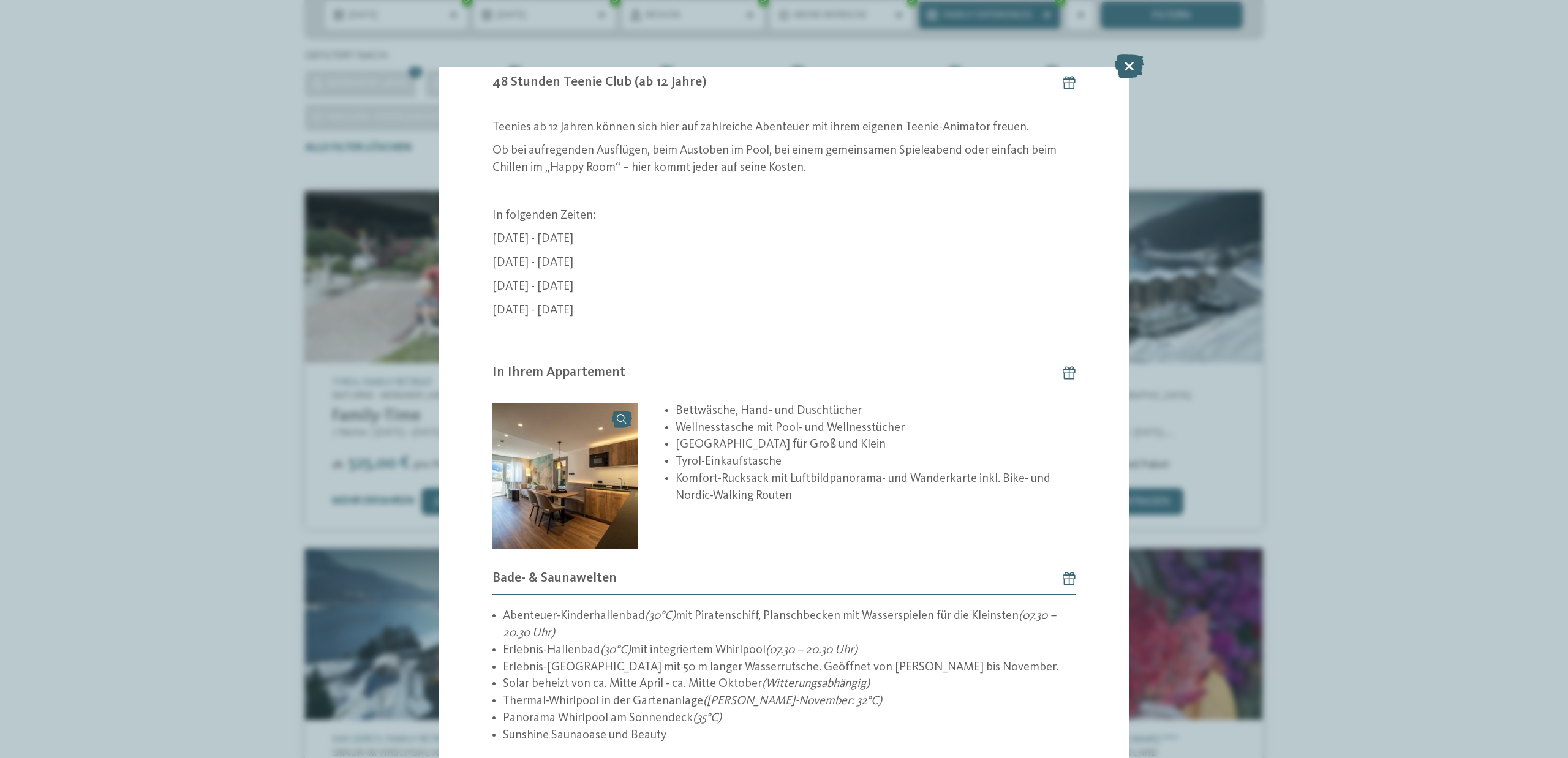
click at [1140, 61] on icon at bounding box center [1129, 65] width 29 height 23
